Goal: Information Seeking & Learning: Learn about a topic

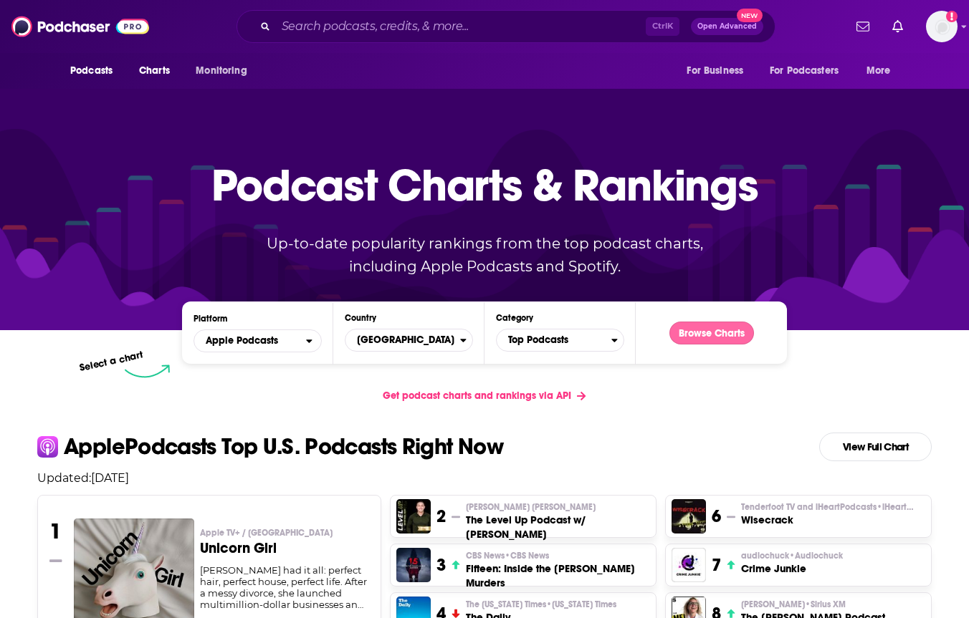
click at [686, 335] on button "Browse Charts" at bounding box center [711, 333] width 85 height 23
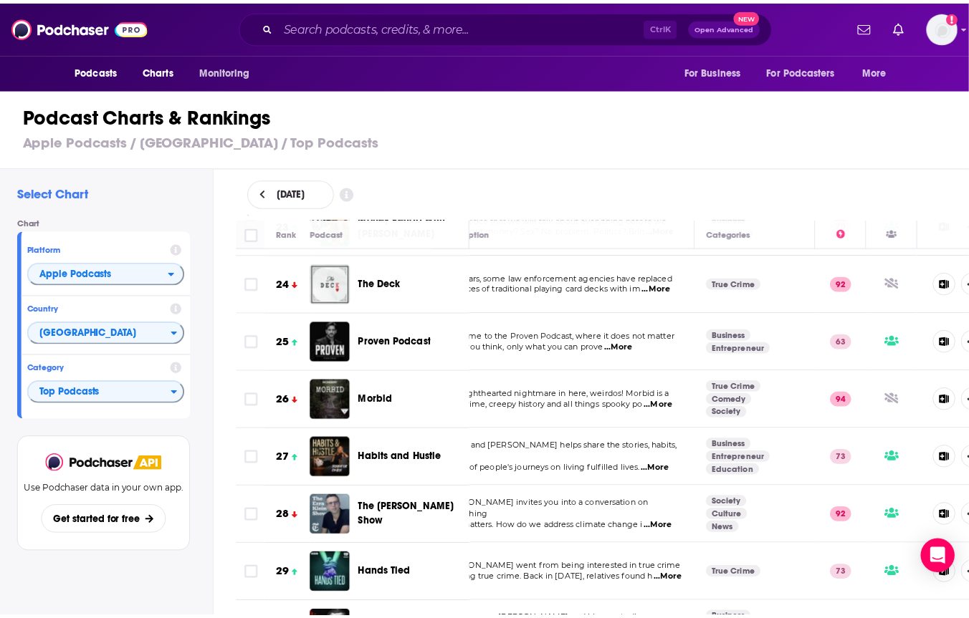
scroll to position [1339, 37]
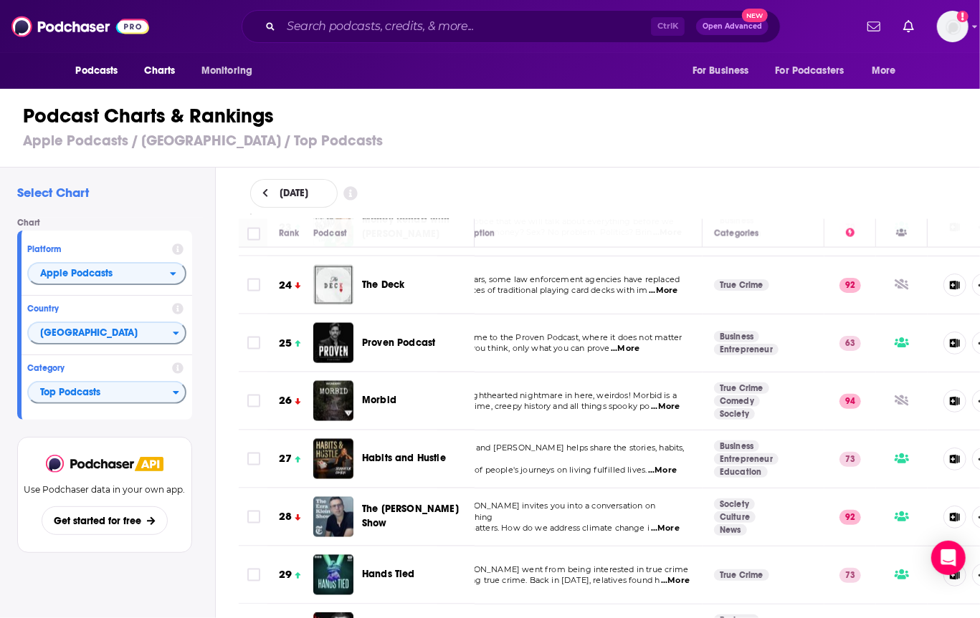
click at [380, 569] on span "Hands Tied" at bounding box center [388, 575] width 53 height 12
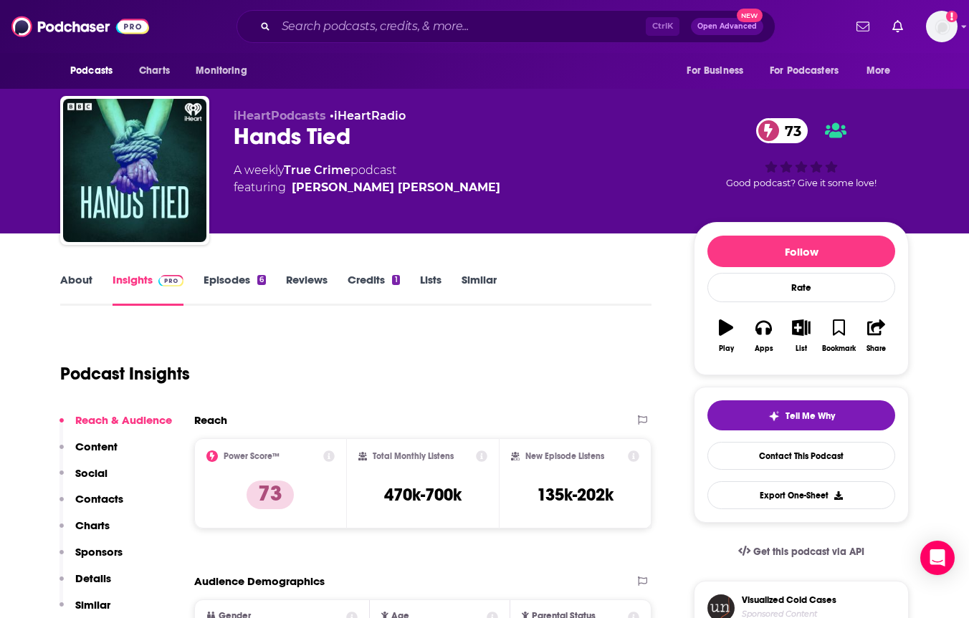
scroll to position [171, 0]
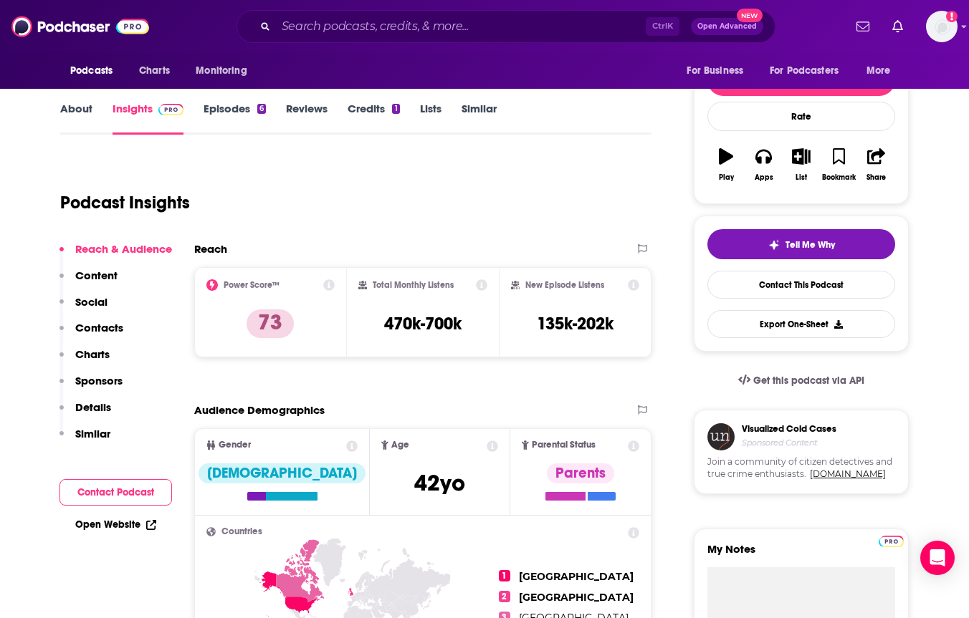
click at [92, 353] on p "Charts" at bounding box center [92, 355] width 34 height 14
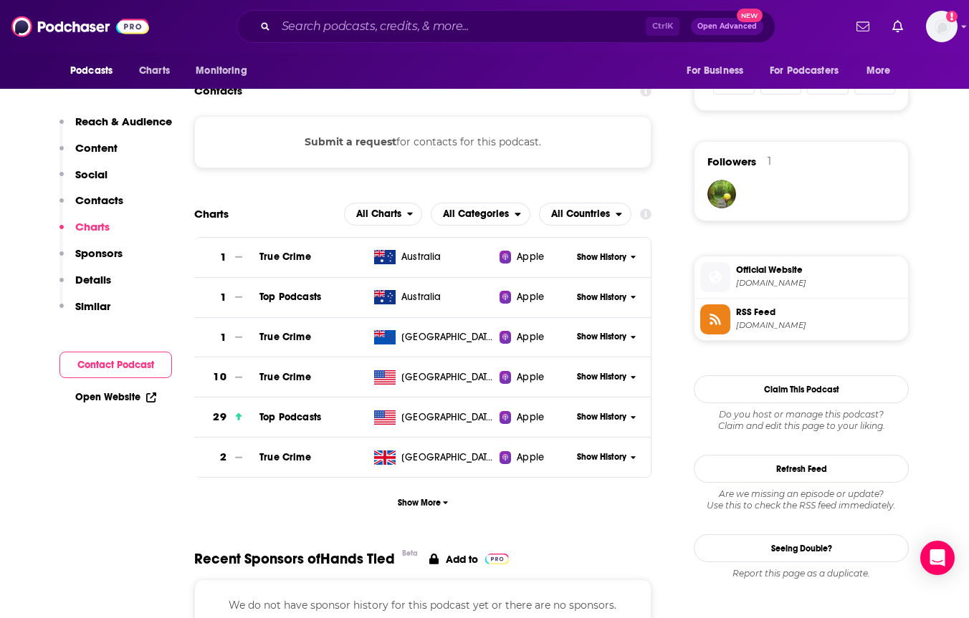
scroll to position [1083, 0]
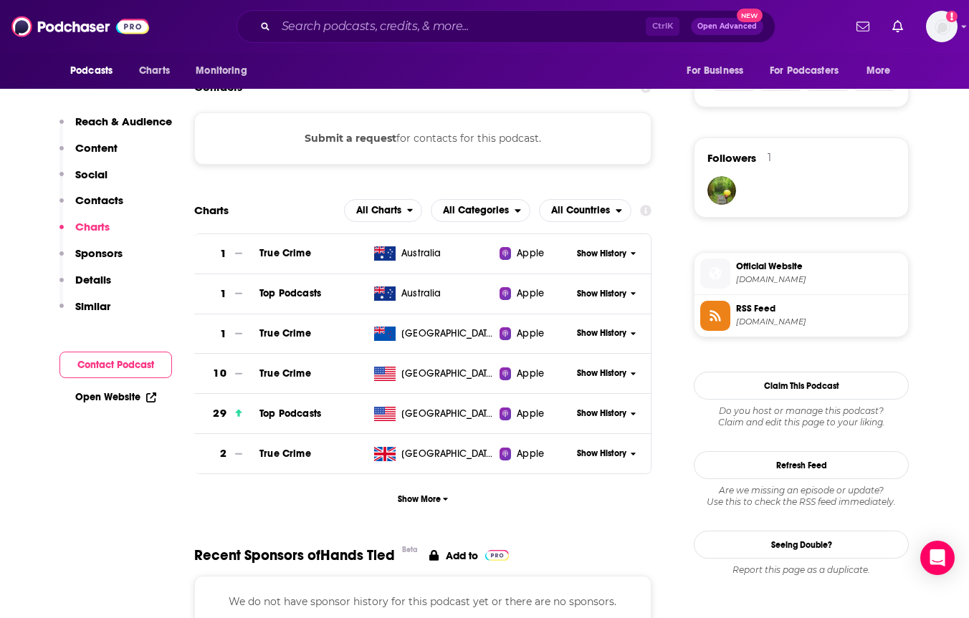
click at [594, 409] on span "Show History" at bounding box center [601, 414] width 49 height 12
